Goal: Information Seeking & Learning: Learn about a topic

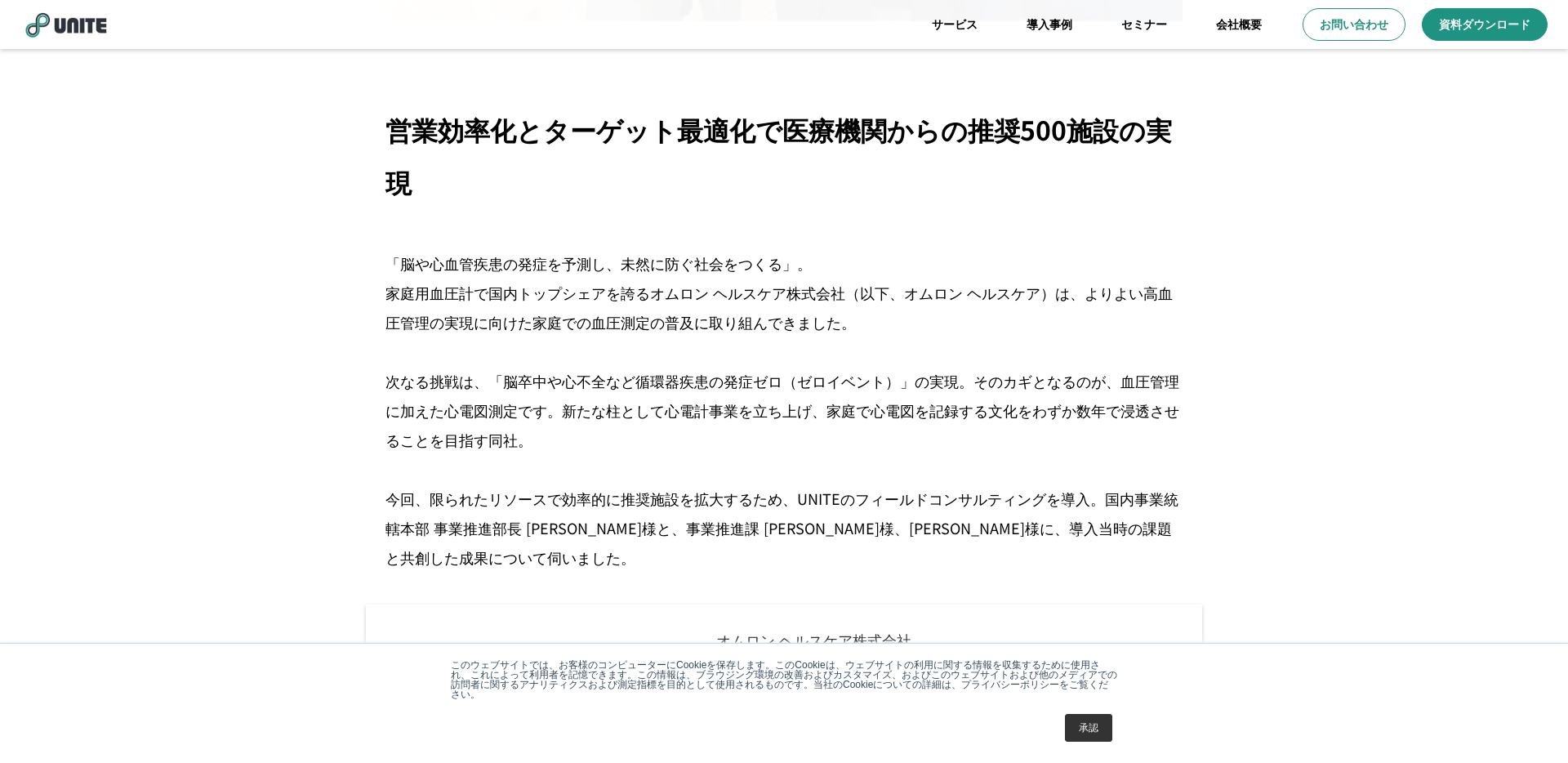
scroll to position [513, 0]
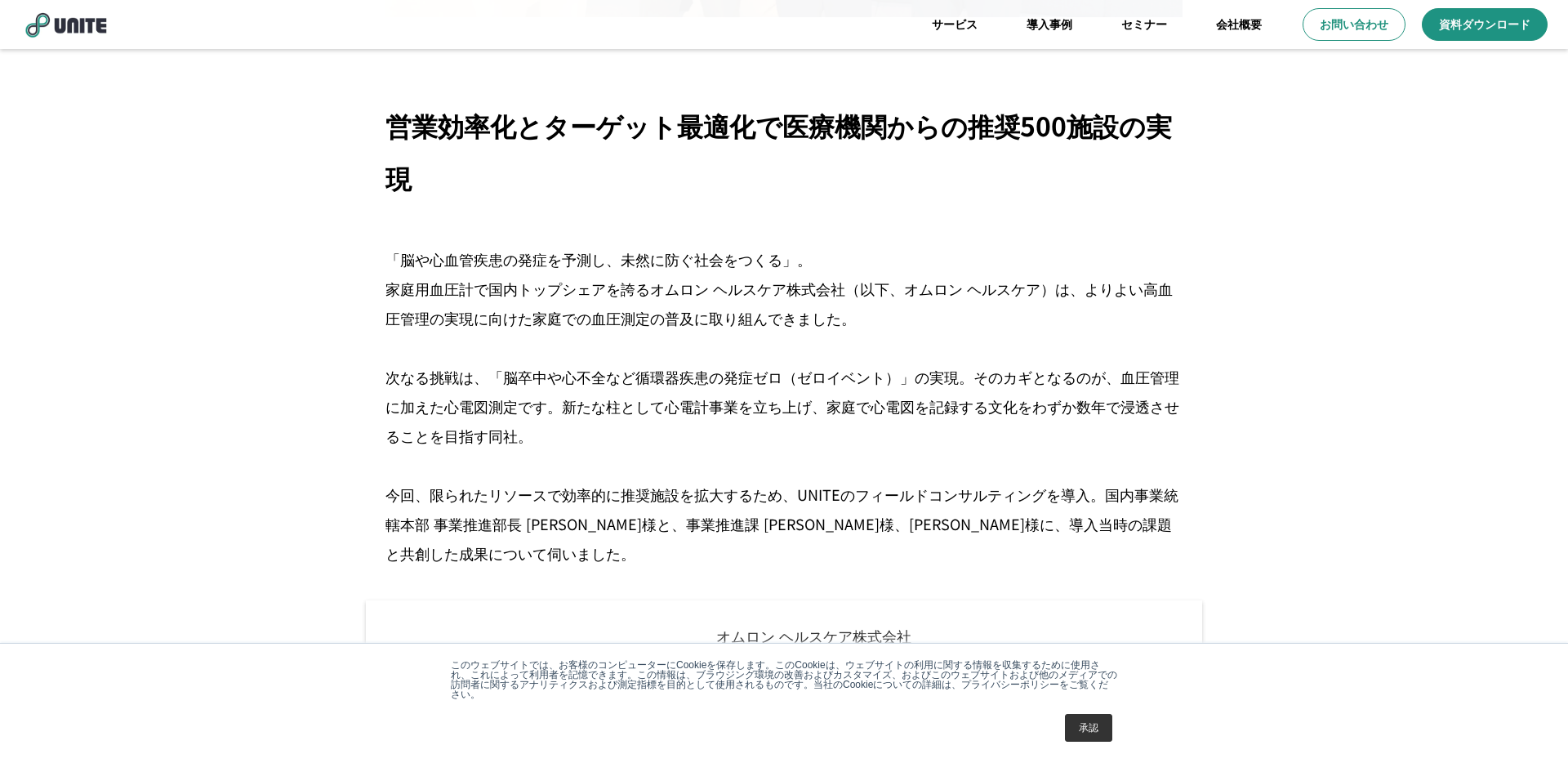
click at [1095, 728] on link "承認" at bounding box center [1088, 727] width 47 height 28
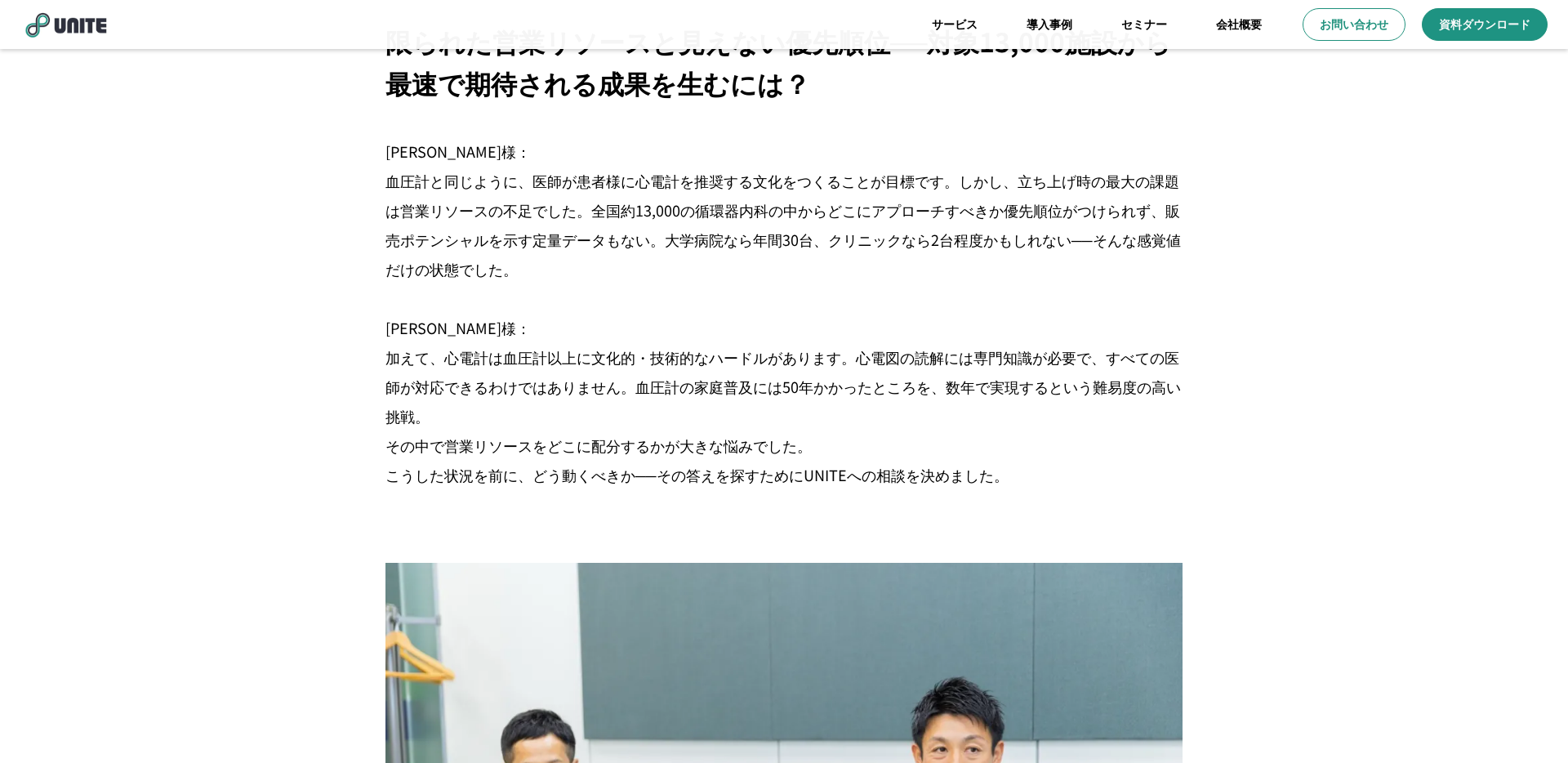
scroll to position [1451, 0]
